Goal: Find specific page/section: Find specific page/section

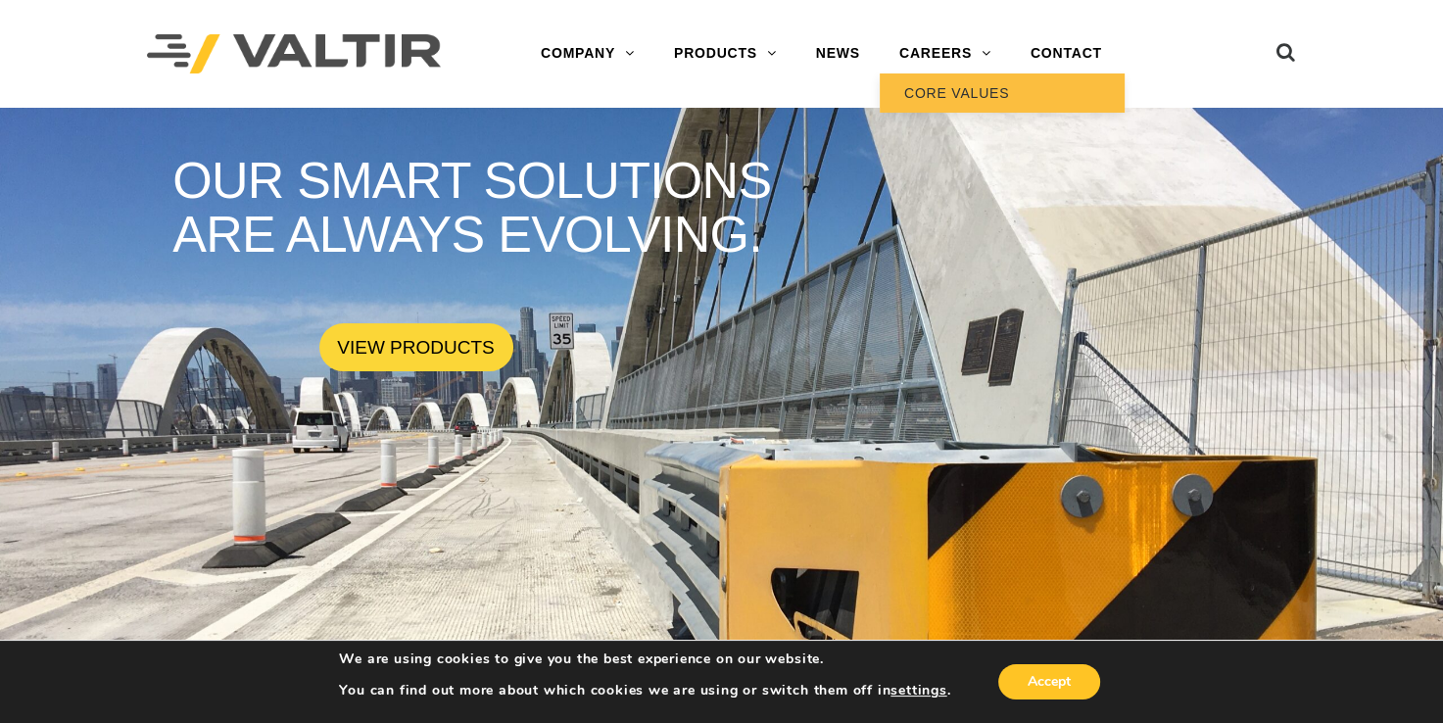
click at [937, 93] on link "CORE VALUES" at bounding box center [1002, 92] width 245 height 39
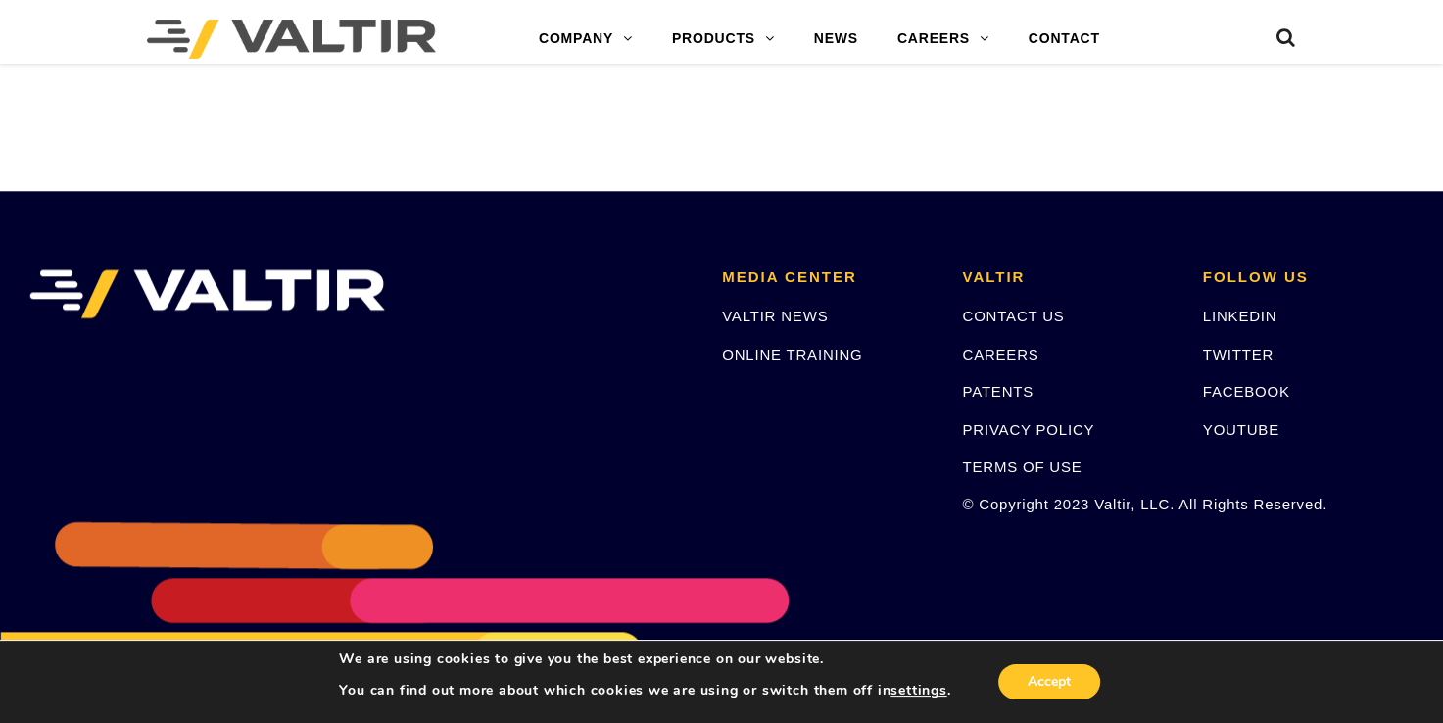
scroll to position [1922, 0]
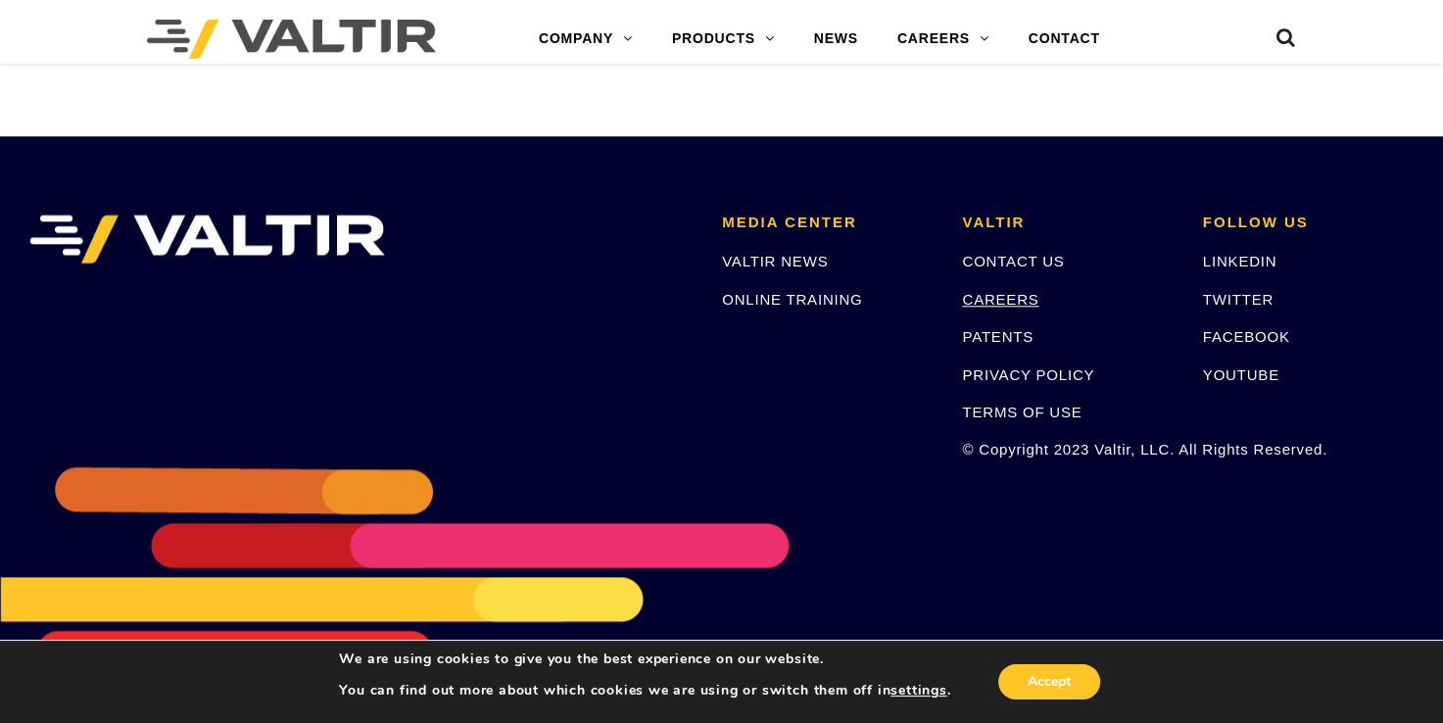
click at [1003, 301] on link "CAREERS" at bounding box center [1000, 299] width 76 height 17
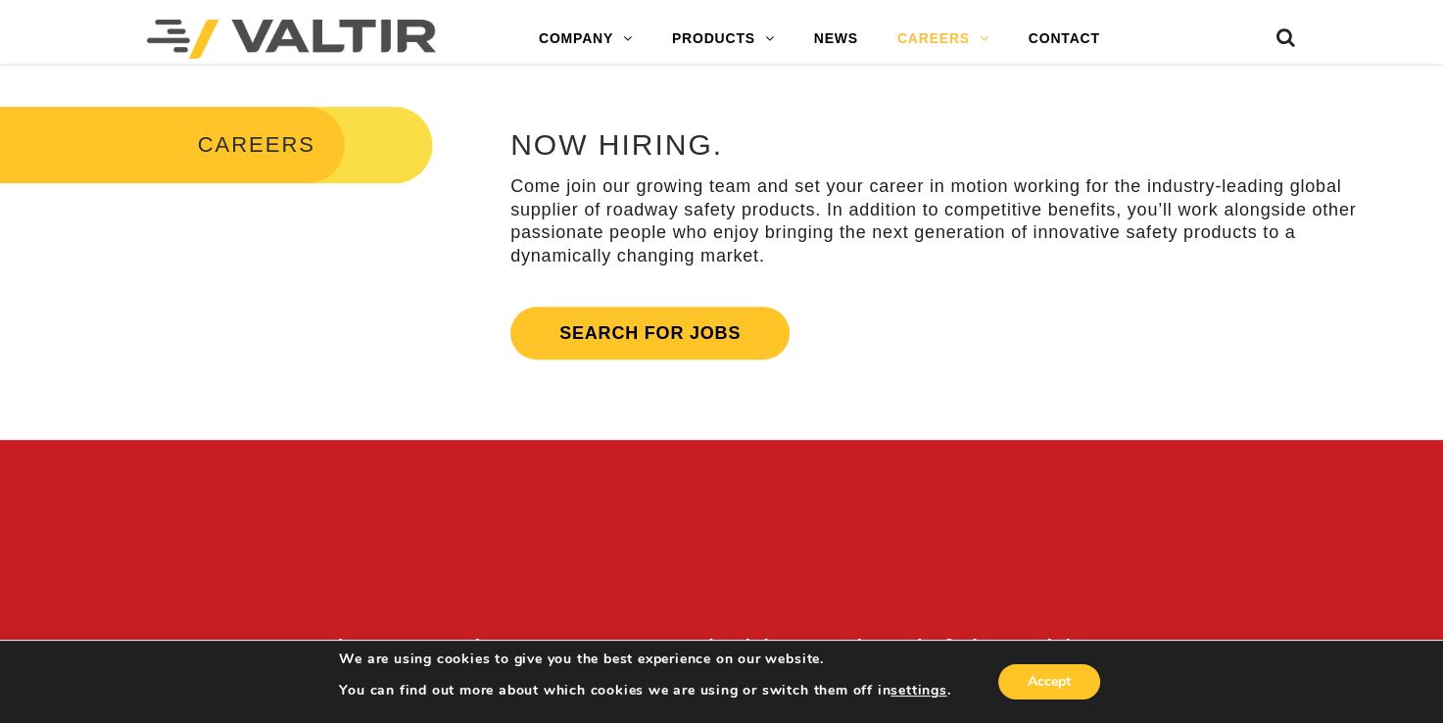
scroll to position [688, 0]
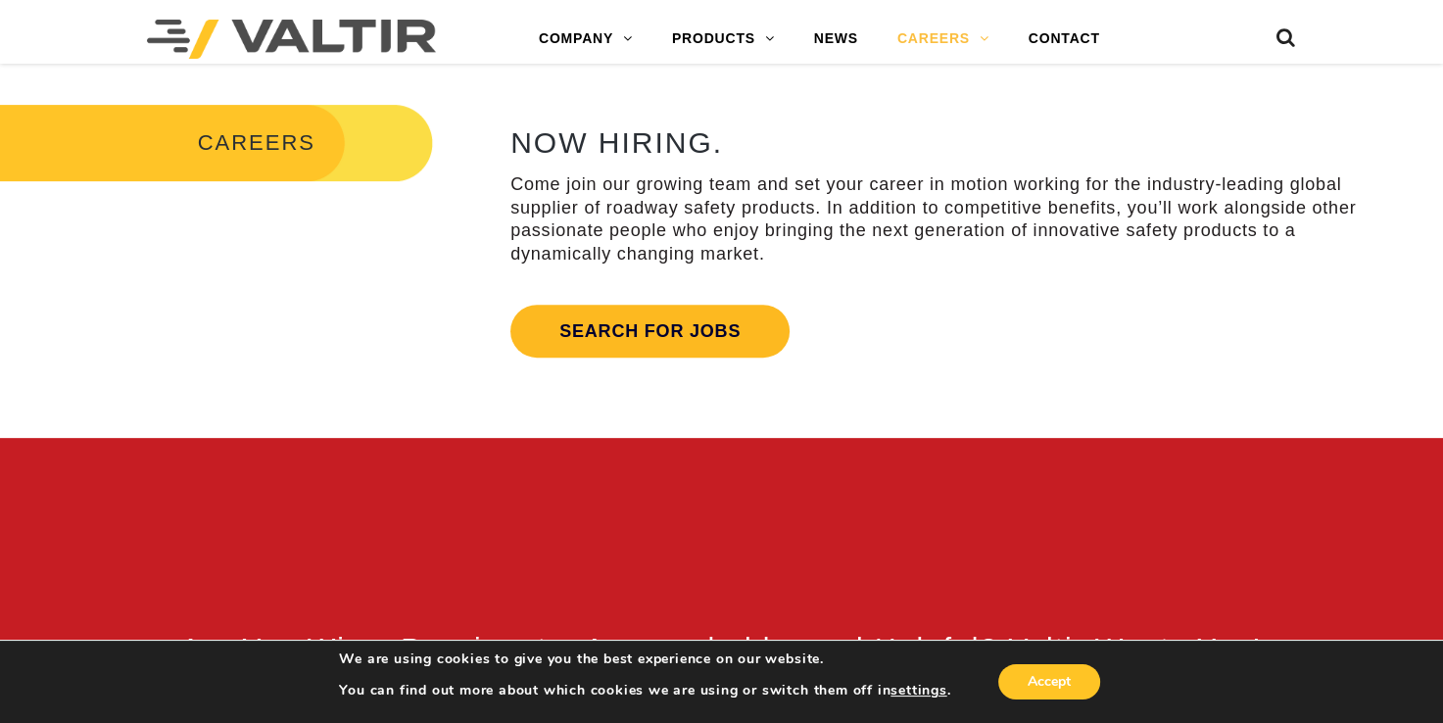
click at [573, 352] on link "Search for jobs" at bounding box center [649, 331] width 279 height 53
